Goal: Task Accomplishment & Management: Complete application form

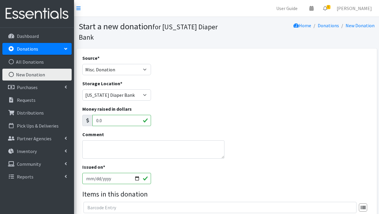
select select "Misc. Donation"
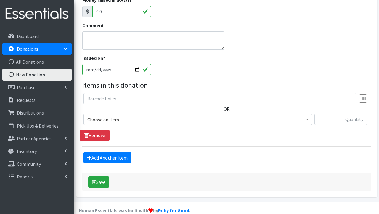
scroll to position [109, 0]
click at [115, 116] on span "Choose an item" at bounding box center [197, 120] width 221 height 8
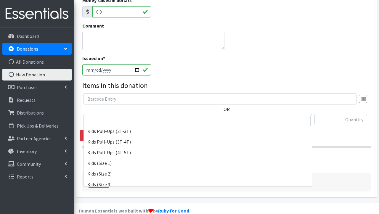
scroll to position [50, 0]
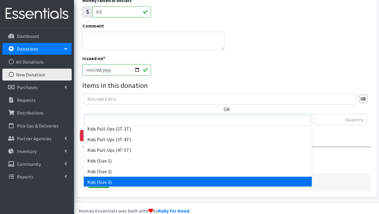
select select "3393"
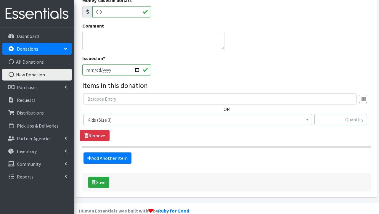
click at [345, 114] on input "text" at bounding box center [341, 119] width 53 height 11
type input "26"
click at [105, 153] on link "Add Another Item" at bounding box center [108, 158] width 48 height 11
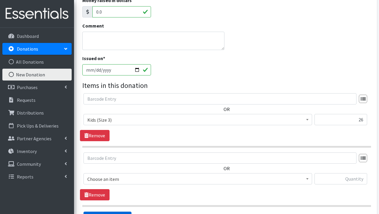
scroll to position [168, 0]
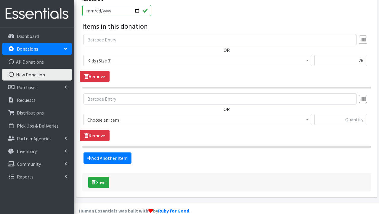
click at [111, 116] on span "Choose an item" at bounding box center [197, 120] width 221 height 8
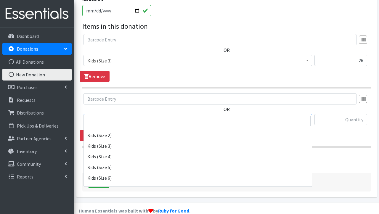
scroll to position [89, 0]
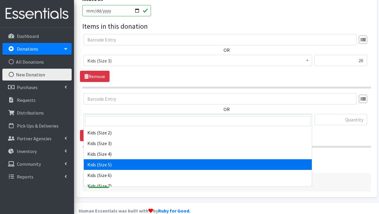
select select "3407"
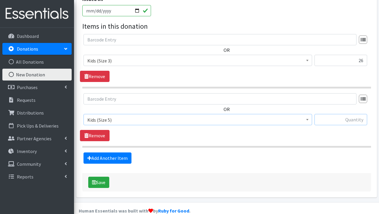
click at [346, 114] on input "text" at bounding box center [341, 119] width 53 height 11
type input "15"
click at [101, 153] on link "Add Another Item" at bounding box center [108, 158] width 48 height 11
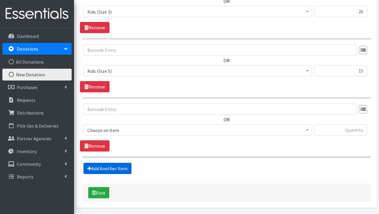
scroll to position [227, 0]
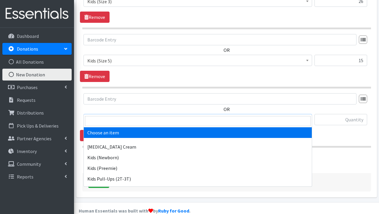
click at [130, 116] on span "Choose an item" at bounding box center [197, 120] width 221 height 8
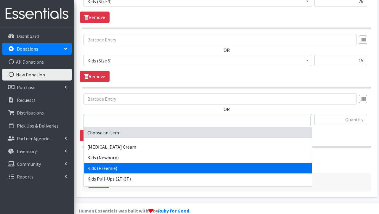
select select "3413"
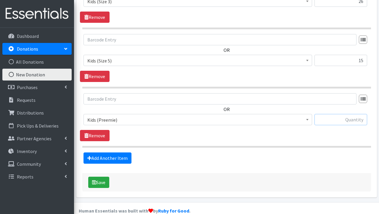
click at [334, 114] on input "text" at bounding box center [341, 119] width 53 height 11
click at [346, 114] on input "text" at bounding box center [341, 119] width 53 height 11
type input "165"
click at [96, 177] on button "Save" at bounding box center [98, 182] width 21 height 11
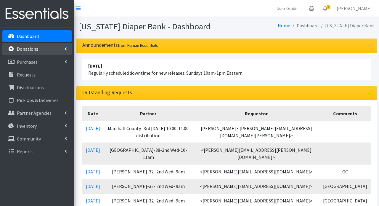
click at [32, 50] on p "Donations" at bounding box center [27, 49] width 21 height 6
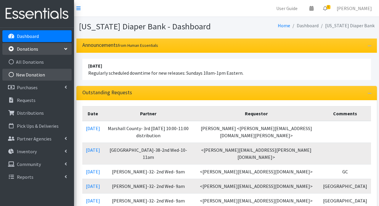
click at [37, 76] on link "New Donation" at bounding box center [36, 75] width 69 height 12
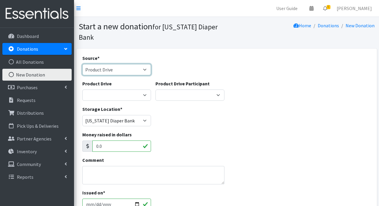
select select "Misc. Donation"
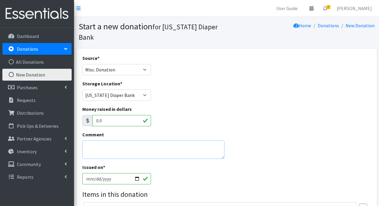
click at [117, 140] on textarea "Comment" at bounding box center [153, 149] width 142 height 18
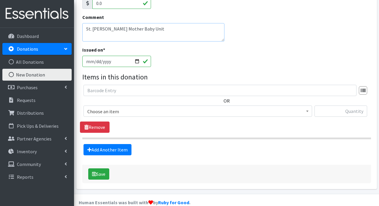
scroll to position [117, 0]
type textarea "St. [PERSON_NAME] Mother Baby Unit"
click at [117, 108] on span "Choose an item" at bounding box center [197, 112] width 221 height 8
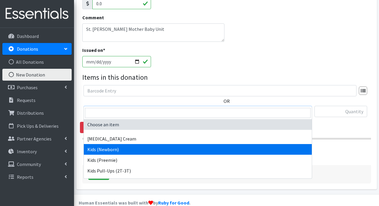
select select "3400"
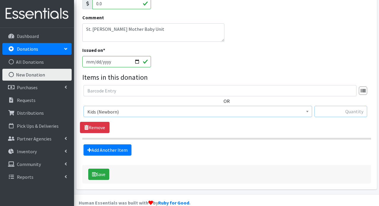
click at [327, 106] on input "text" at bounding box center [341, 111] width 53 height 11
type input "55"
click at [111, 144] on link "Add Another Item" at bounding box center [108, 149] width 48 height 11
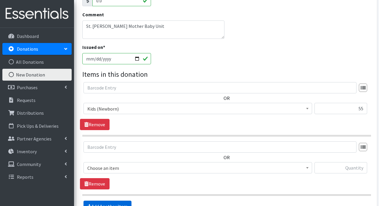
scroll to position [176, 0]
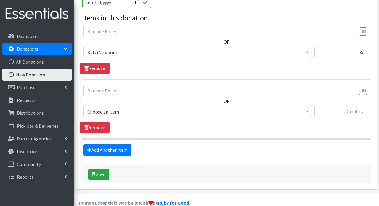
click at [113, 108] on span "Choose an item" at bounding box center [197, 112] width 221 height 8
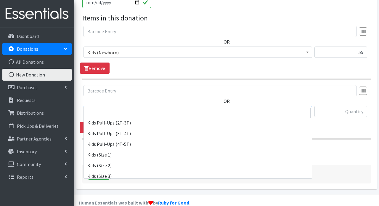
scroll to position [51, 0]
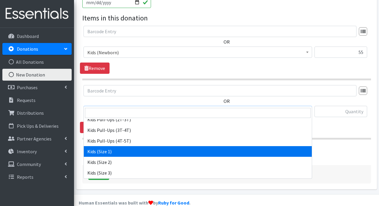
select select "3401"
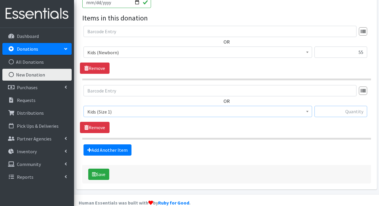
click at [327, 106] on input "text" at bounding box center [341, 111] width 53 height 11
type input "32"
click at [95, 144] on link "Add Another Item" at bounding box center [108, 149] width 48 height 11
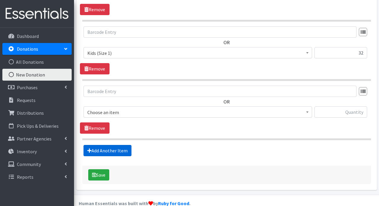
scroll to position [236, 0]
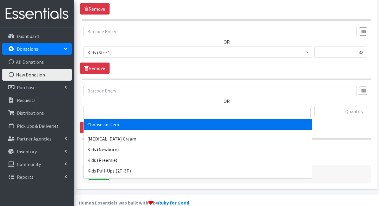
click at [109, 108] on span "Choose an item" at bounding box center [197, 112] width 221 height 8
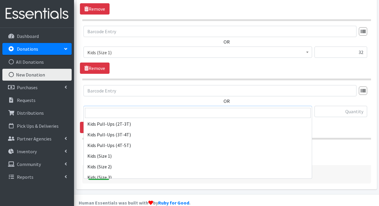
scroll to position [47, 0]
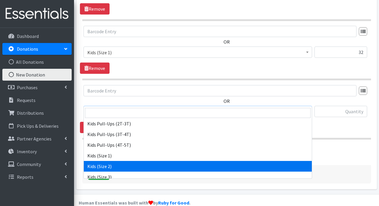
select select "3420"
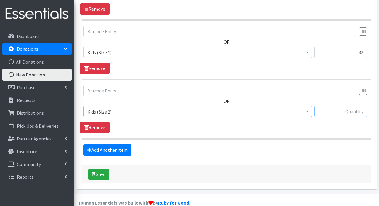
click at [355, 106] on input "text" at bounding box center [341, 111] width 53 height 11
type input "588"
click at [102, 144] on link "Add Another Item" at bounding box center [108, 149] width 48 height 11
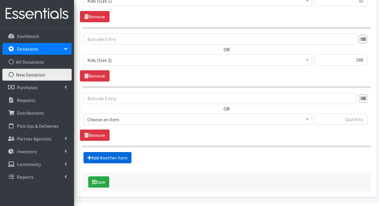
scroll to position [295, 0]
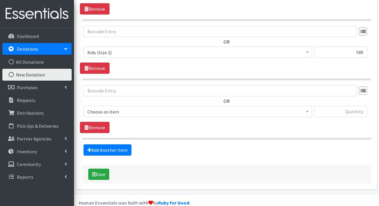
click at [114, 108] on span "Choose an item" at bounding box center [197, 112] width 221 height 8
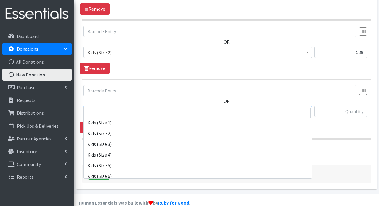
scroll to position [81, 0]
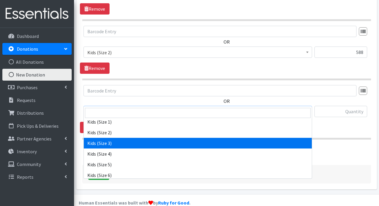
select select "3393"
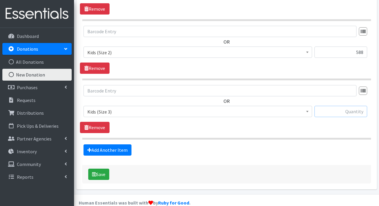
click at [337, 106] on input "text" at bounding box center [341, 111] width 53 height 11
type input "368"
click at [96, 144] on link "Add Another Item" at bounding box center [108, 149] width 48 height 11
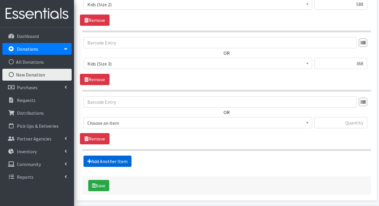
scroll to position [354, 0]
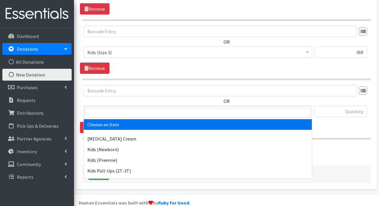
click at [110, 108] on span "Choose an item" at bounding box center [197, 112] width 221 height 8
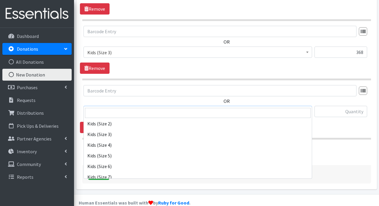
scroll to position [91, 0]
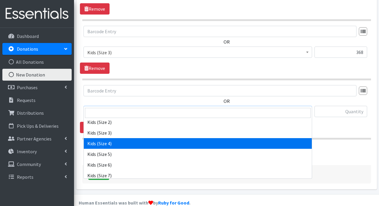
select select "3394"
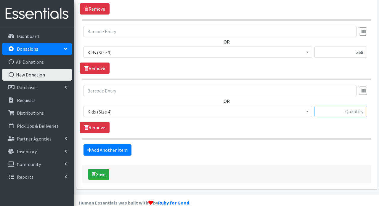
click at [333, 106] on input "text" at bounding box center [341, 111] width 53 height 11
type input "19"
click at [119, 144] on link "Add Another Item" at bounding box center [108, 149] width 48 height 11
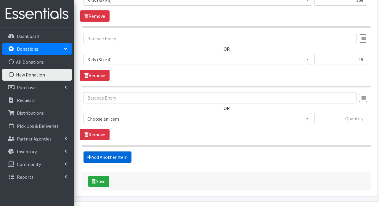
scroll to position [413, 0]
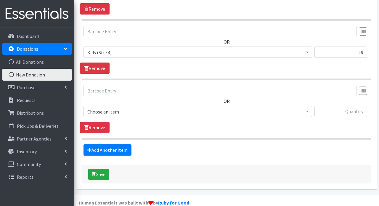
click at [126, 108] on span "Choose an item" at bounding box center [197, 112] width 221 height 8
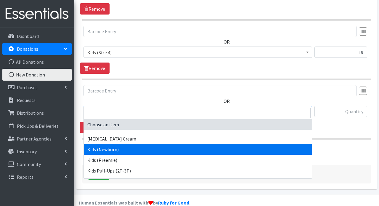
scroll to position [11, 0]
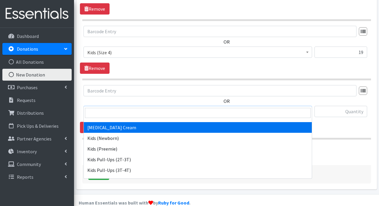
select select "13587"
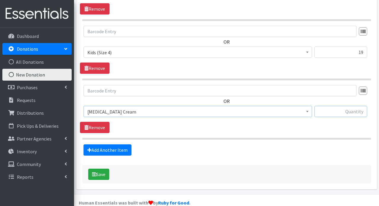
click at [342, 106] on input "text" at bounding box center [341, 111] width 53 height 11
type input "1"
click at [110, 144] on link "Add Another Item" at bounding box center [108, 149] width 48 height 11
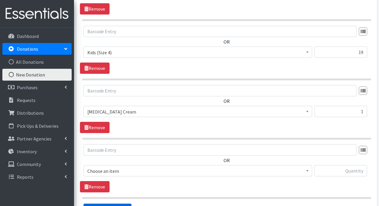
scroll to position [473, 0]
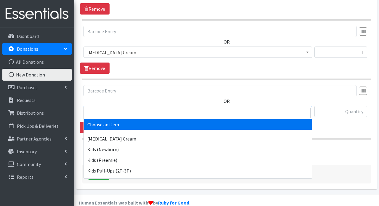
click at [139, 108] on span "Choose an item" at bounding box center [197, 112] width 221 height 8
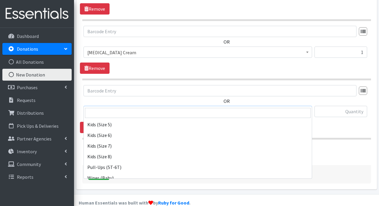
scroll to position [121, 0]
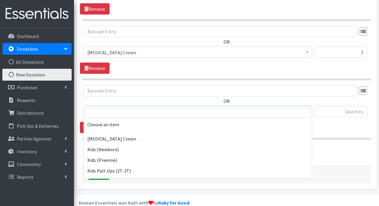
click at [176, 108] on span "Kids (Size 5)" at bounding box center [197, 112] width 221 height 8
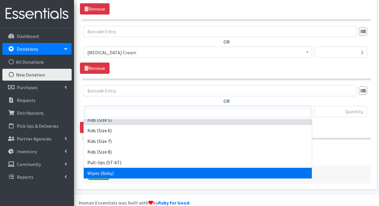
scroll to position [126, 0]
select select "3418"
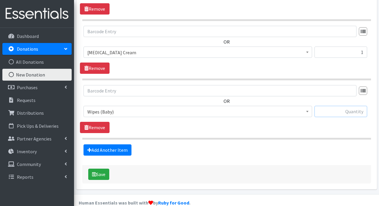
click at [349, 106] on input "text" at bounding box center [341, 111] width 53 height 11
type input "5"
click at [88, 148] on icon at bounding box center [89, 150] width 4 height 5
click at [99, 169] on button "Save" at bounding box center [98, 174] width 21 height 11
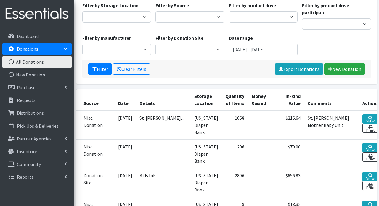
scroll to position [77, 0]
